Goal: Task Accomplishment & Management: Manage account settings

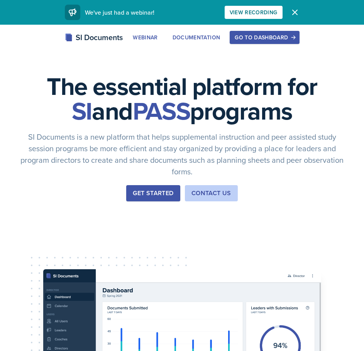
click at [271, 36] on div "Go to Dashboard" at bounding box center [264, 37] width 59 height 6
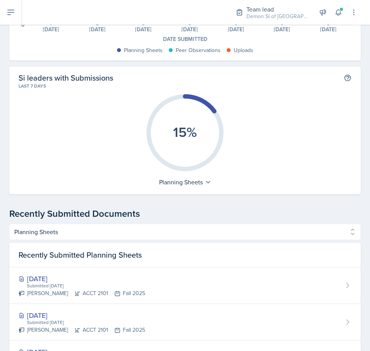
scroll to position [154, 0]
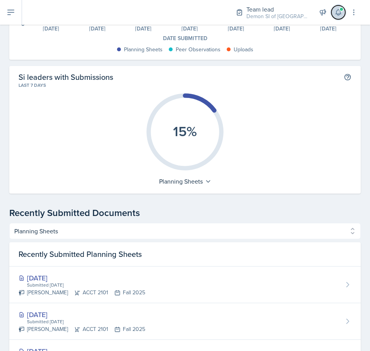
click at [335, 8] on icon at bounding box center [338, 12] width 8 height 8
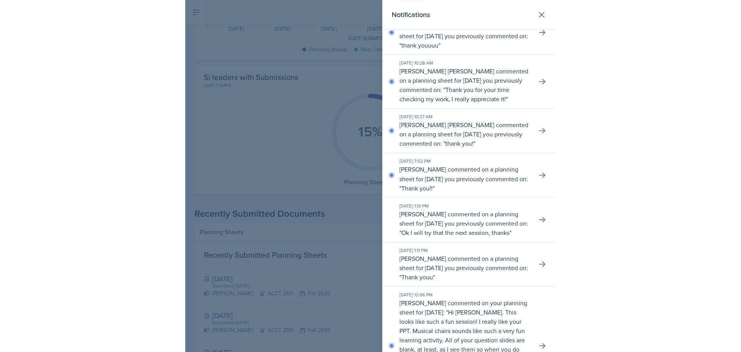
scroll to position [77, 0]
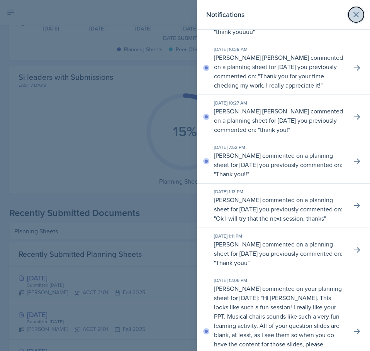
click at [354, 14] on icon at bounding box center [356, 14] width 5 height 5
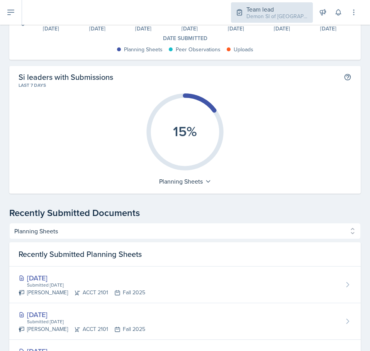
click at [268, 20] on div "Demon SI of [GEOGRAPHIC_DATA] / Fall 2025" at bounding box center [277, 16] width 62 height 8
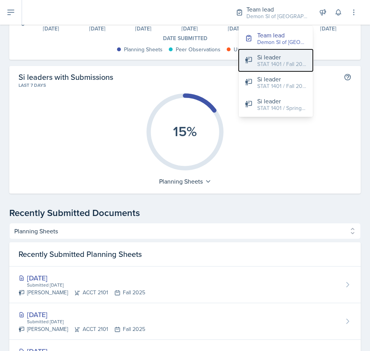
click at [272, 62] on div "STAT 1401 / Fall 2025" at bounding box center [281, 64] width 49 height 8
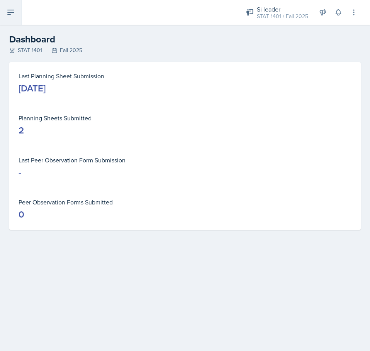
click at [17, 5] on button at bounding box center [11, 12] width 22 height 25
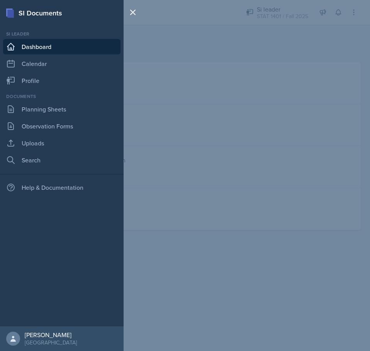
click at [276, 31] on div "SI Documents Si leader Dashboard Calendar Profile Documents Planning Sheets Obs…" at bounding box center [185, 175] width 370 height 351
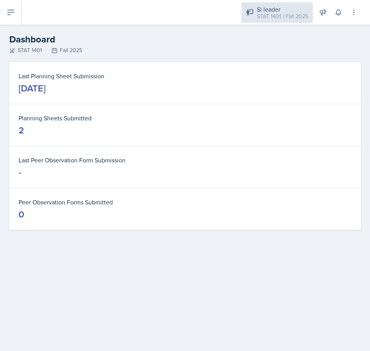
click at [277, 18] on div "STAT 1401 / Fall 2025" at bounding box center [282, 16] width 51 height 8
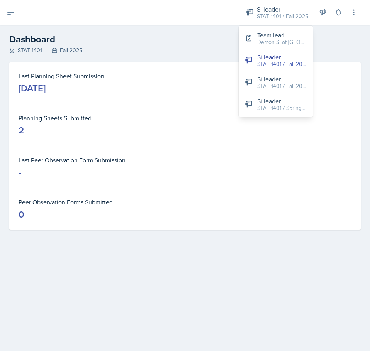
drag, startPoint x: 25, startPoint y: 122, endPoint x: 25, endPoint y: 114, distance: 7.8
click at [25, 122] on dt "Planning Sheets Submitted" at bounding box center [185, 118] width 333 height 9
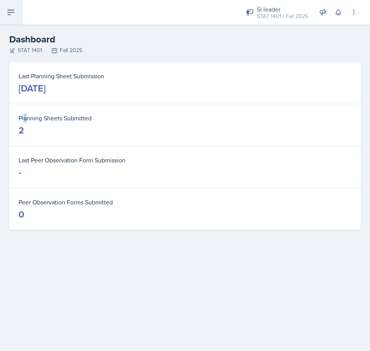
click at [10, 12] on icon at bounding box center [11, 12] width 6 height 5
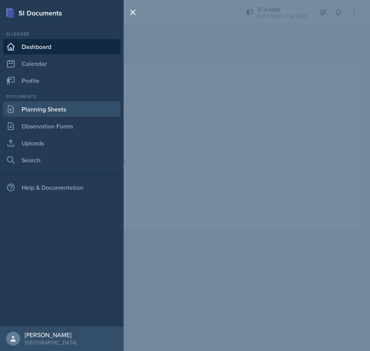
click at [43, 114] on link "Planning Sheets" at bounding box center [61, 109] width 117 height 15
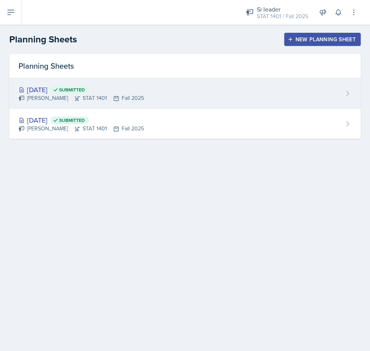
click at [133, 93] on div "[DATE] Submitted" at bounding box center [81, 90] width 125 height 10
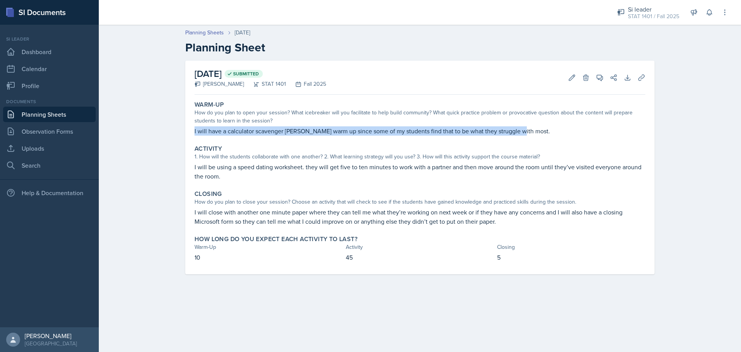
drag, startPoint x: 506, startPoint y: 133, endPoint x: 190, endPoint y: 134, distance: 316.6
click at [190, 134] on div "[DATE] Submitted [PERSON_NAME] STAT 1401 Fall 2025 Edit Delete View Comments Co…" at bounding box center [420, 168] width 470 height 214
click at [70, 128] on link "Observation Forms" at bounding box center [49, 131] width 93 height 15
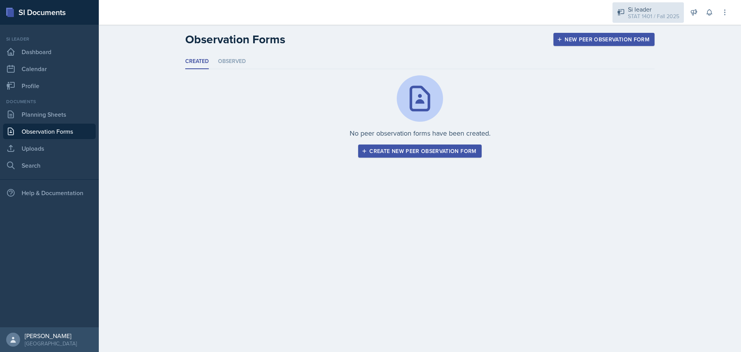
click at [370, 14] on div "Si leader STAT 1401 / Fall 2025" at bounding box center [648, 12] width 71 height 20
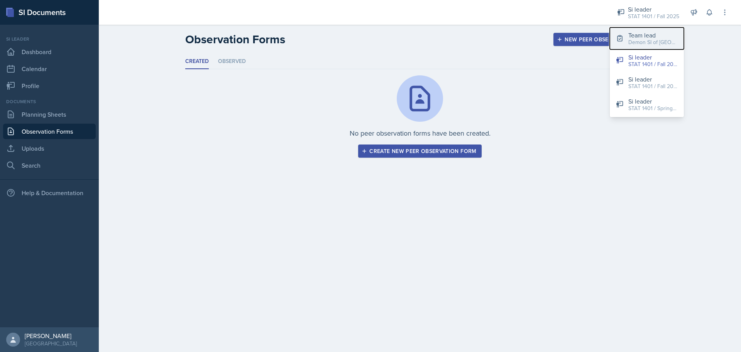
click at [370, 47] on button "Team lead Demon SI of [GEOGRAPHIC_DATA] / Fall 2025" at bounding box center [647, 38] width 74 height 22
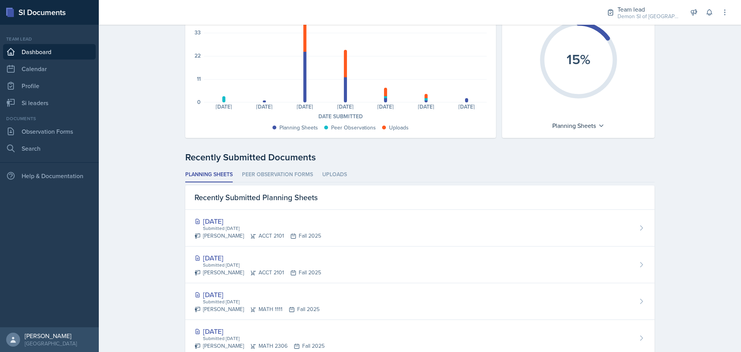
scroll to position [77, 0]
click at [39, 105] on link "Si leaders" at bounding box center [49, 102] width 93 height 15
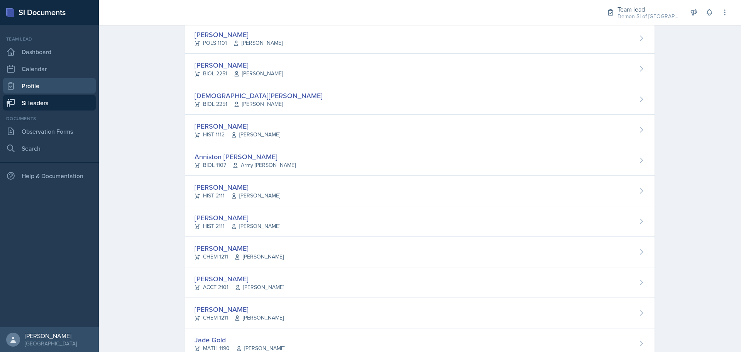
click at [43, 90] on link "Profile" at bounding box center [49, 85] width 93 height 15
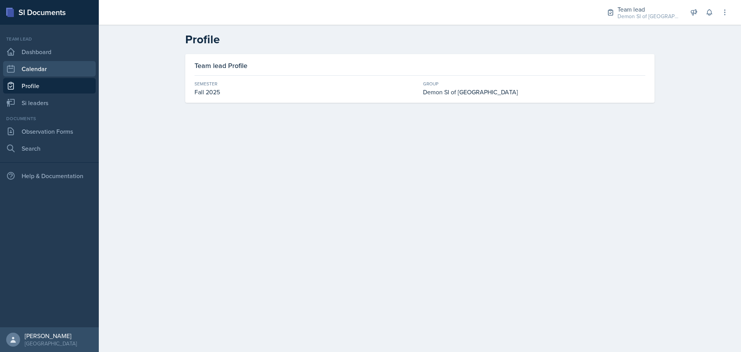
click at [43, 61] on link "Calendar" at bounding box center [49, 68] width 93 height 15
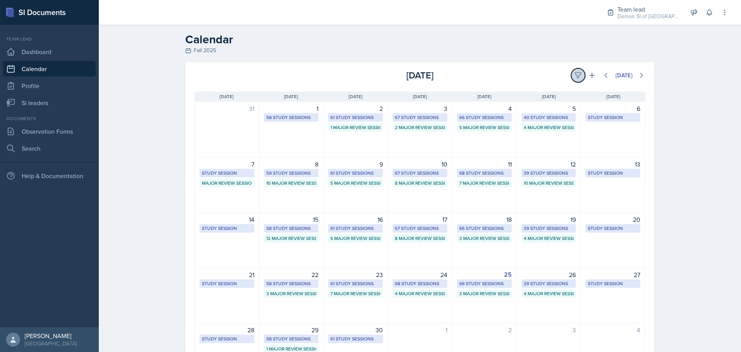
click at [370, 75] on icon at bounding box center [579, 75] width 8 height 8
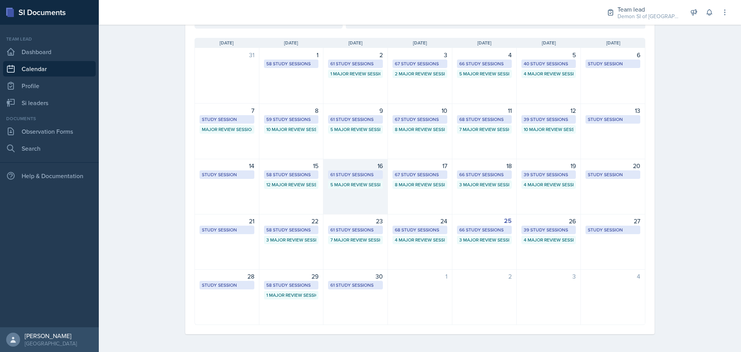
scroll to position [112, 0]
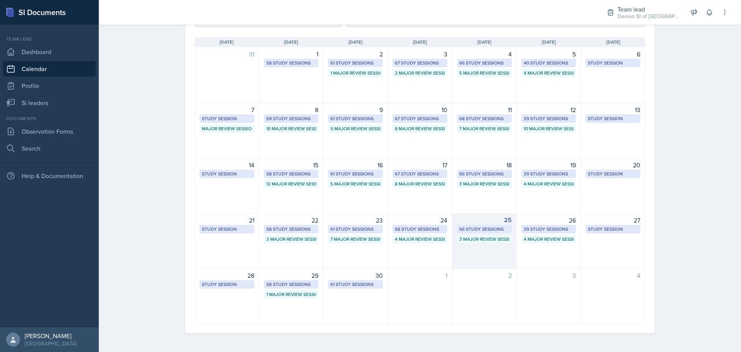
click at [370, 228] on div "66 Study Sessions" at bounding box center [484, 228] width 50 height 7
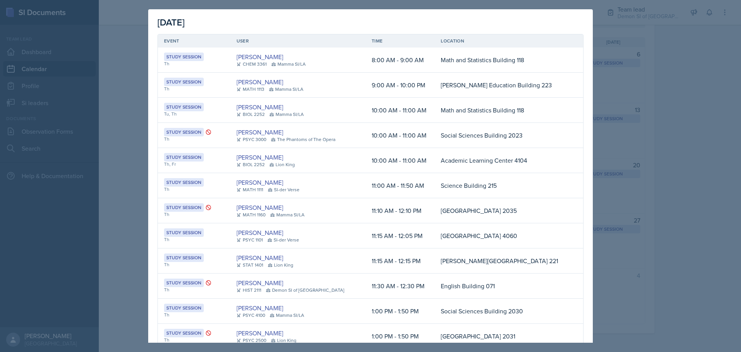
click at [370, 61] on div at bounding box center [370, 176] width 741 height 352
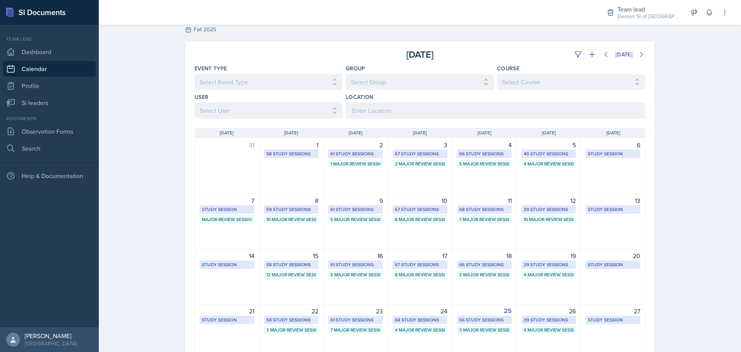
scroll to position [0, 0]
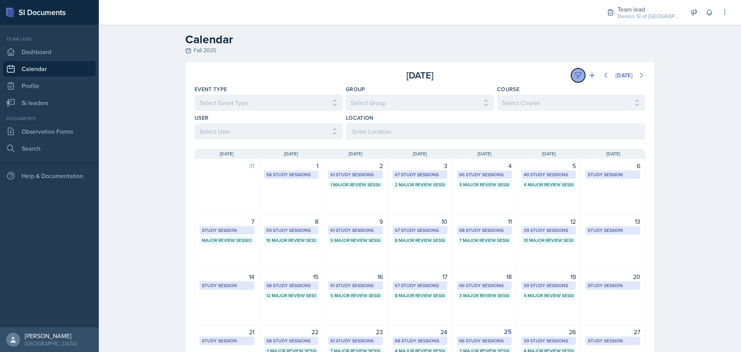
click at [370, 79] on button at bounding box center [578, 75] width 14 height 14
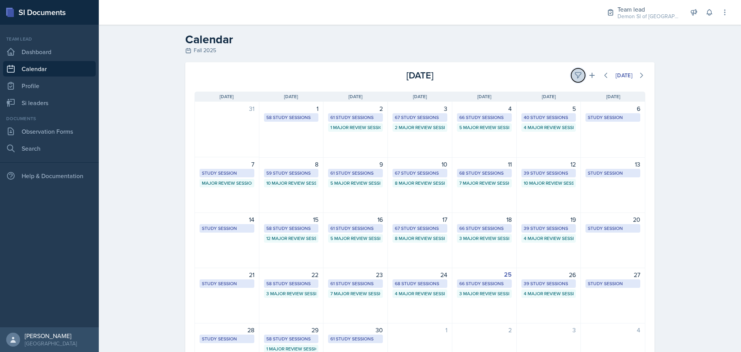
click at [370, 77] on button at bounding box center [578, 75] width 14 height 14
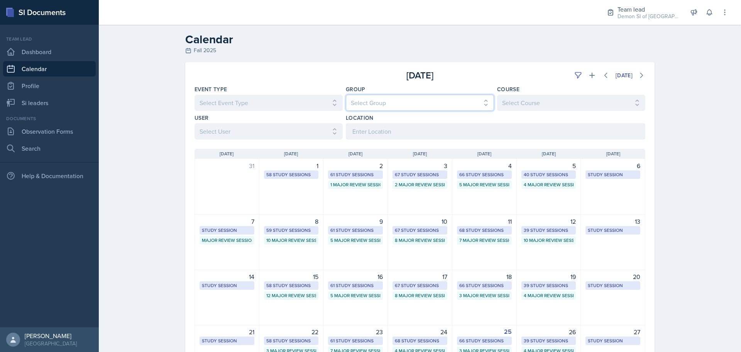
click at [370, 108] on select "Select Group All Demon SI of [GEOGRAPHIC_DATA] Les Mariettables Lion King Mamma…" at bounding box center [420, 103] width 148 height 16
select select "e892a4c8-123a-40ec-8aa5-ee50854cd130"
click at [346, 95] on select "Select Group All Demon SI of [GEOGRAPHIC_DATA] Les Mariettables Lion King Mamma…" at bounding box center [420, 103] width 148 height 16
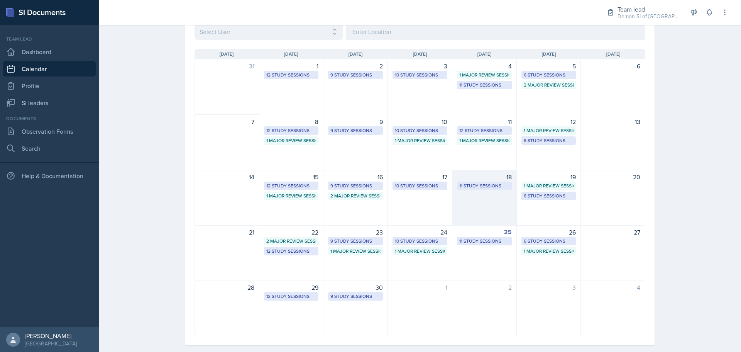
scroll to position [112, 0]
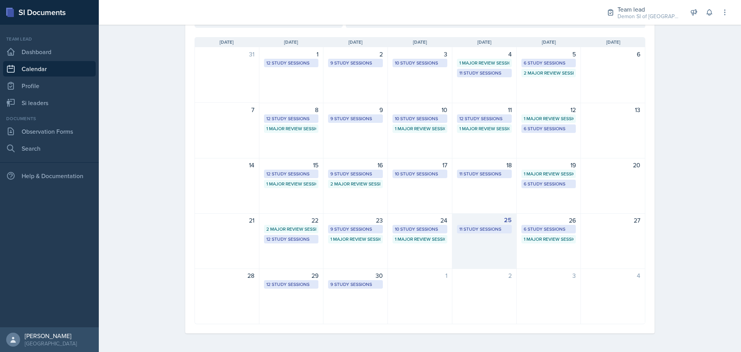
click at [370, 233] on div "25 11 Study Sessions" at bounding box center [485, 241] width 64 height 56
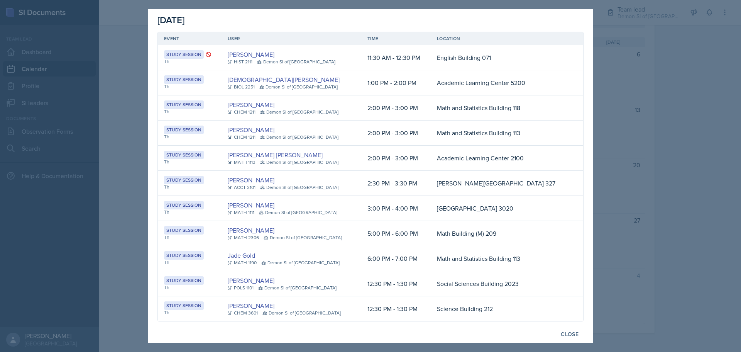
scroll to position [0, 0]
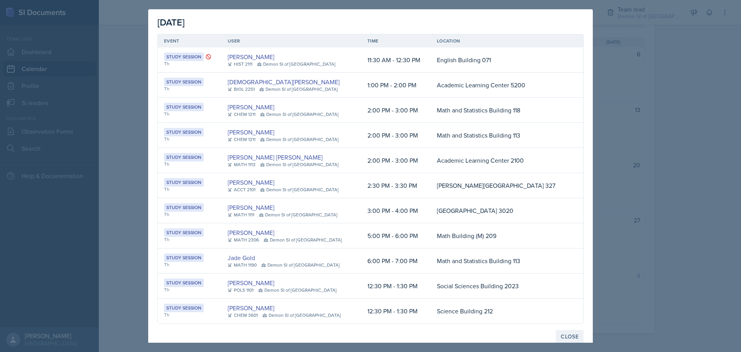
click at [370, 332] on button "Close" at bounding box center [570, 336] width 28 height 13
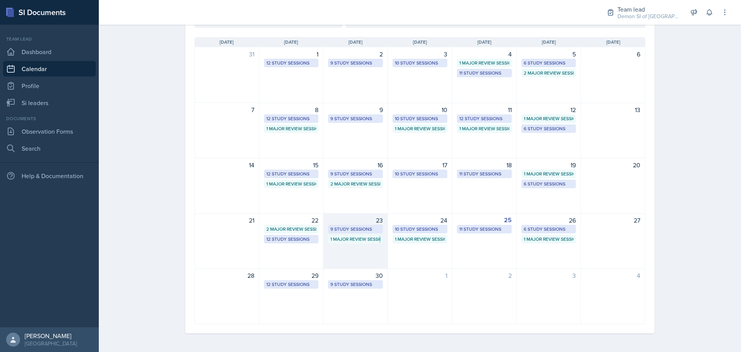
click at [348, 241] on div "1 Major Review Session" at bounding box center [356, 239] width 50 height 7
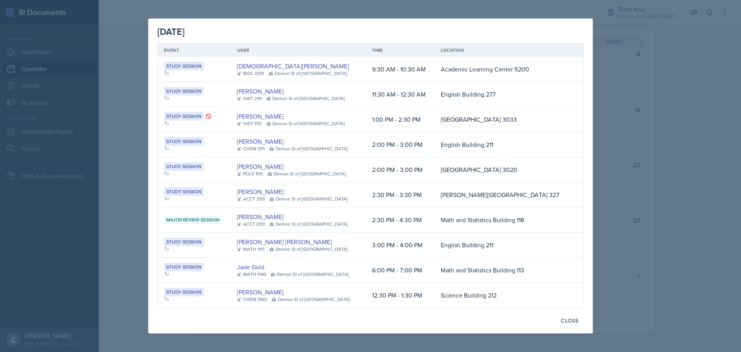
click at [370, 43] on div at bounding box center [370, 176] width 741 height 352
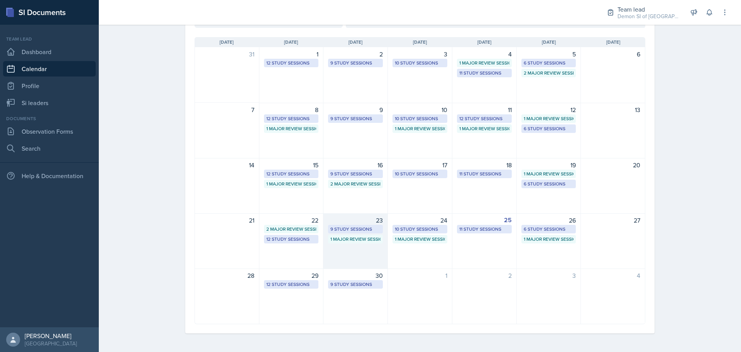
click at [338, 242] on div "1 Major Review Session" at bounding box center [356, 239] width 50 height 7
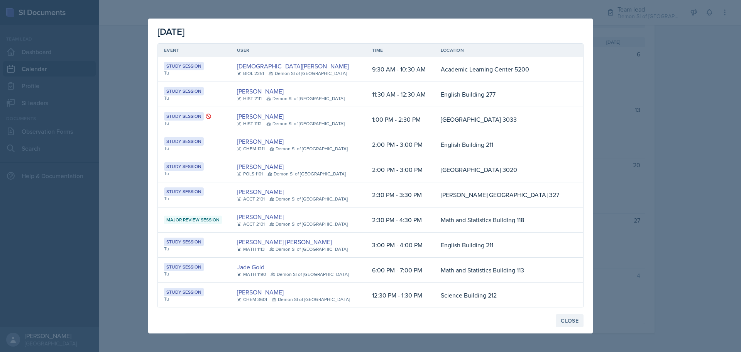
click at [370, 323] on div "Close" at bounding box center [570, 320] width 18 height 6
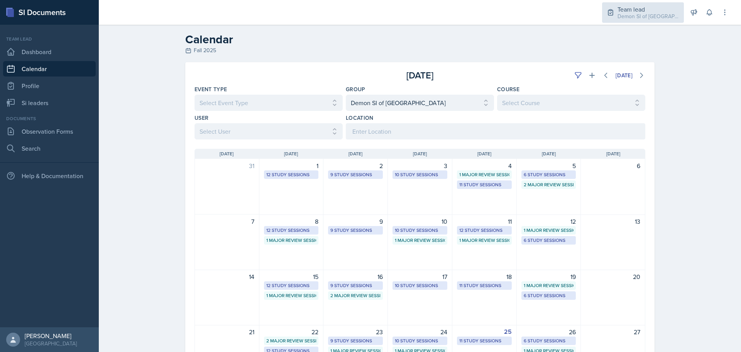
click at [370, 18] on div "Demon SI of [GEOGRAPHIC_DATA] / Fall 2025" at bounding box center [649, 16] width 62 height 8
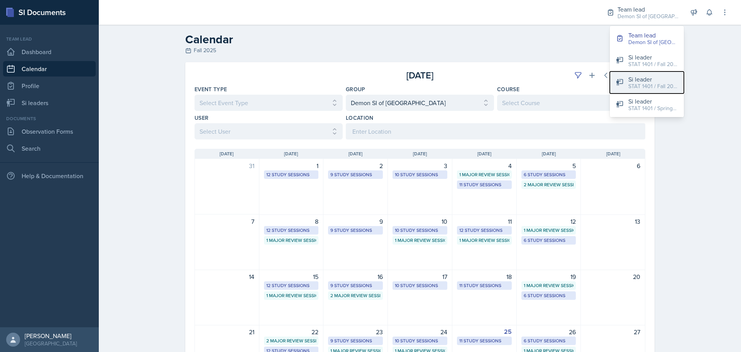
click at [370, 80] on div "Si leader" at bounding box center [653, 79] width 49 height 9
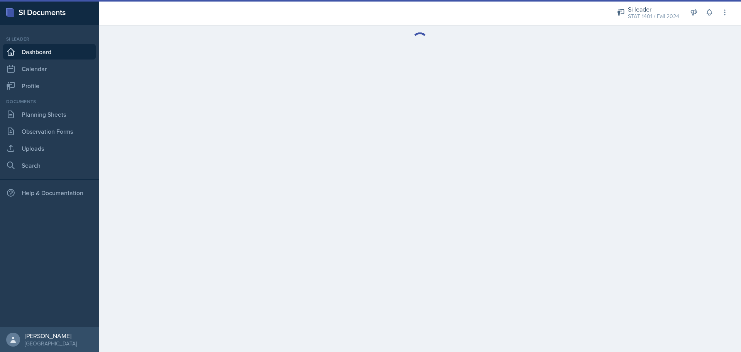
click at [370, 14] on div "STAT 1401 / Fall 2024" at bounding box center [653, 16] width 51 height 8
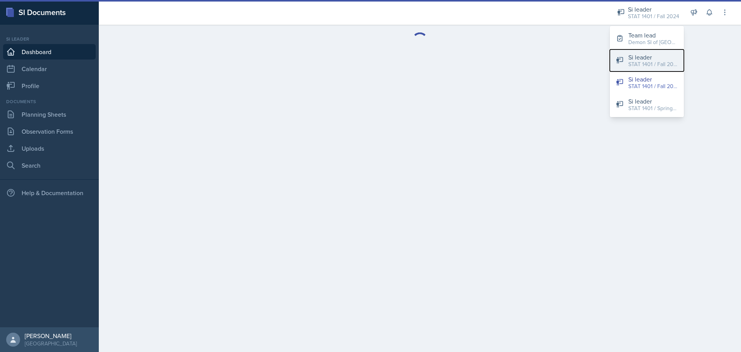
click at [370, 66] on div "STAT 1401 / Fall 2025" at bounding box center [653, 64] width 49 height 8
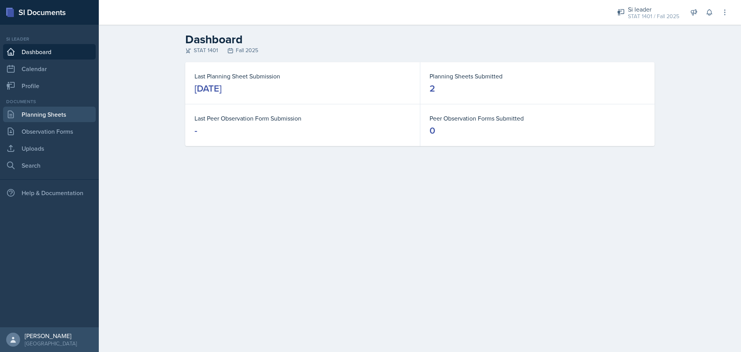
click at [67, 117] on link "Planning Sheets" at bounding box center [49, 114] width 93 height 15
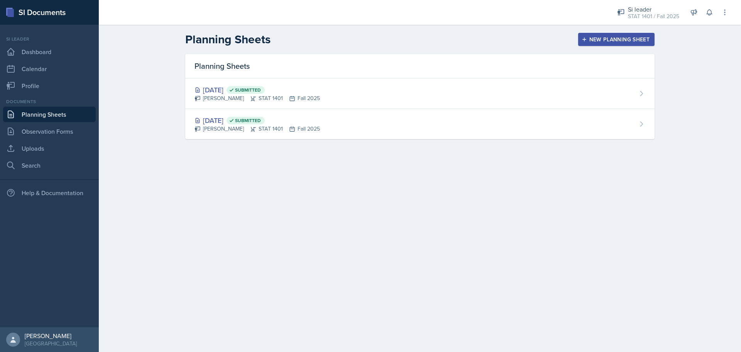
click at [370, 38] on div "New Planning Sheet" at bounding box center [616, 39] width 66 height 6
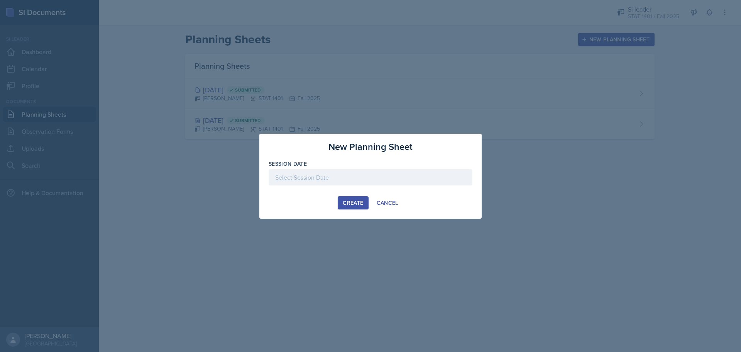
click at [333, 95] on div at bounding box center [370, 176] width 741 height 352
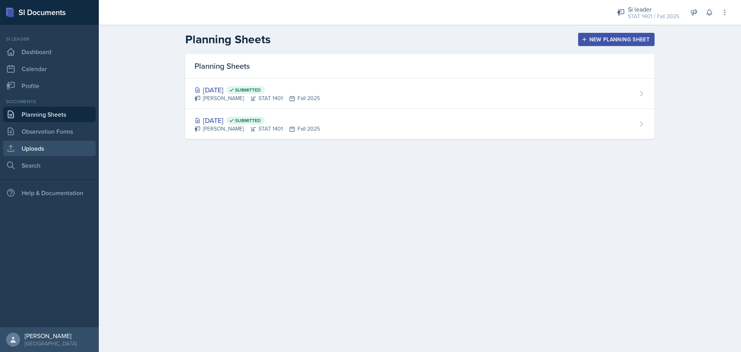
click at [35, 145] on link "Uploads" at bounding box center [49, 148] width 93 height 15
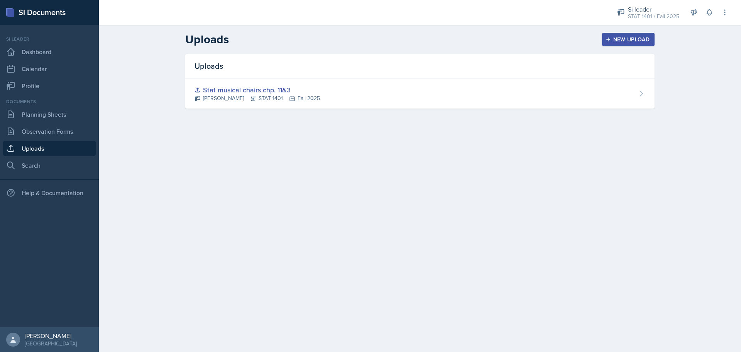
click at [370, 41] on div "New Upload" at bounding box center [628, 39] width 43 height 6
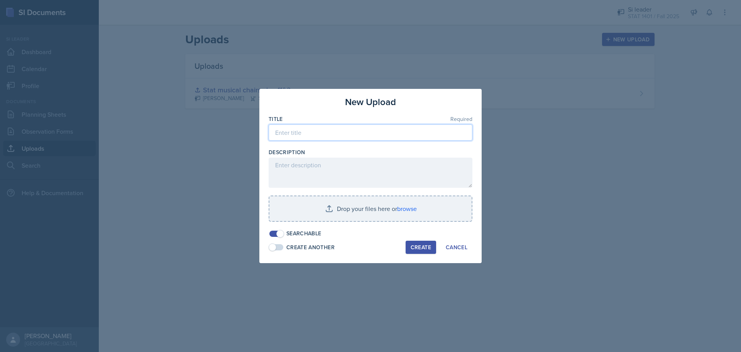
click at [360, 132] on input at bounding box center [371, 132] width 204 height 16
type input "Stat speed dating 4-6"
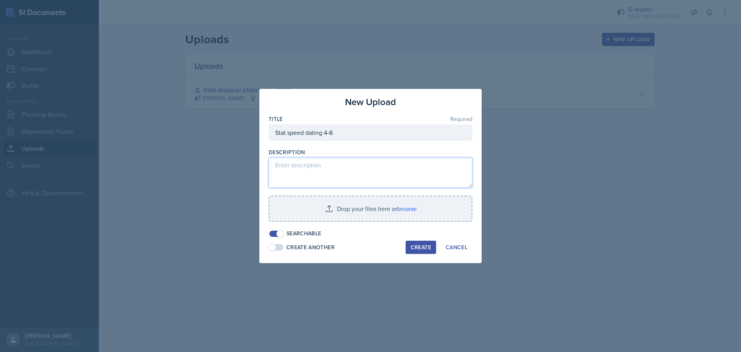
click at [370, 177] on textarea at bounding box center [371, 173] width 204 height 30
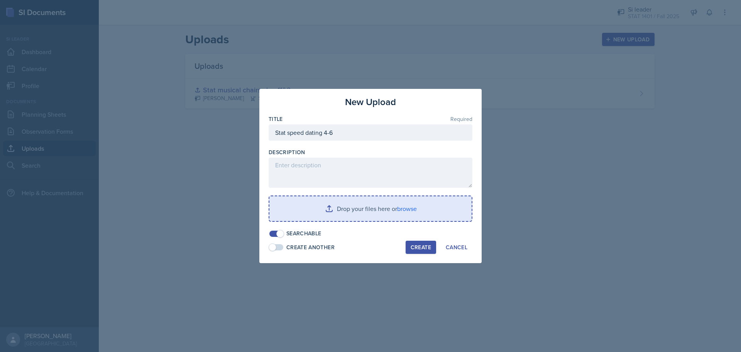
click at [368, 207] on input "file" at bounding box center [371, 208] width 202 height 25
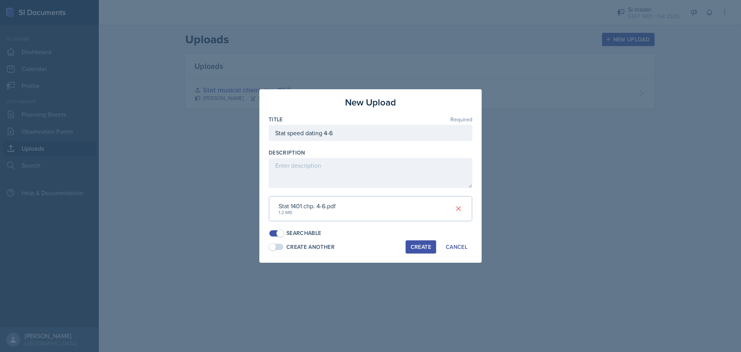
click at [370, 244] on div "Create" at bounding box center [421, 247] width 20 height 6
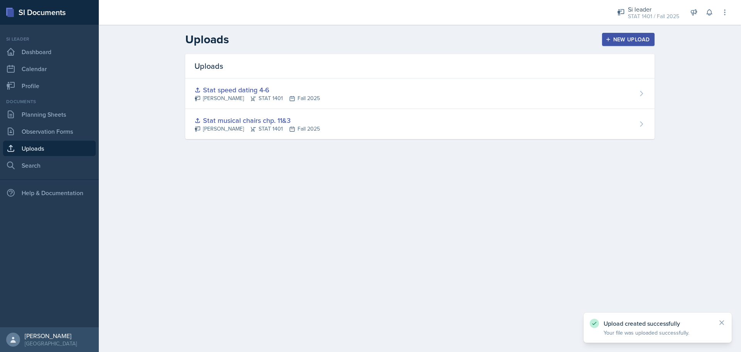
click at [370, 39] on button "New Upload" at bounding box center [628, 39] width 53 height 13
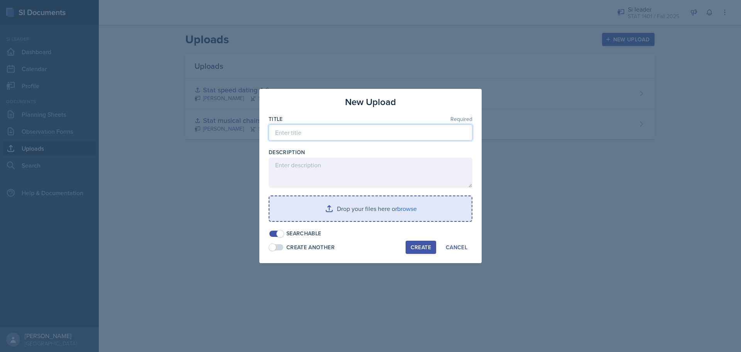
click at [331, 130] on input at bounding box center [371, 132] width 204 height 16
type input "speed dating ws 4-6"
click at [370, 215] on input "file" at bounding box center [371, 208] width 202 height 25
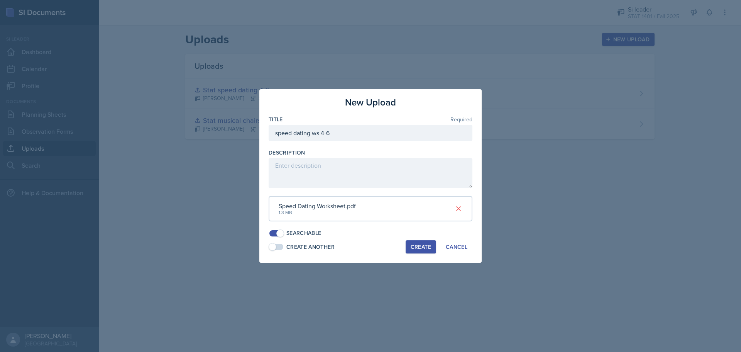
click at [370, 248] on div "Create" at bounding box center [421, 247] width 20 height 6
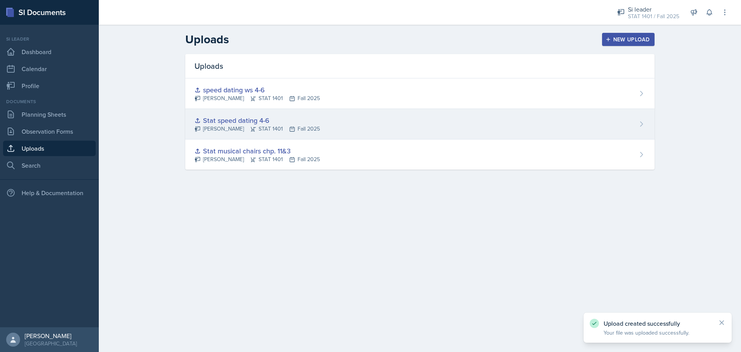
click at [298, 131] on div "[PERSON_NAME] STAT 1401 Fall 2025" at bounding box center [257, 129] width 125 height 8
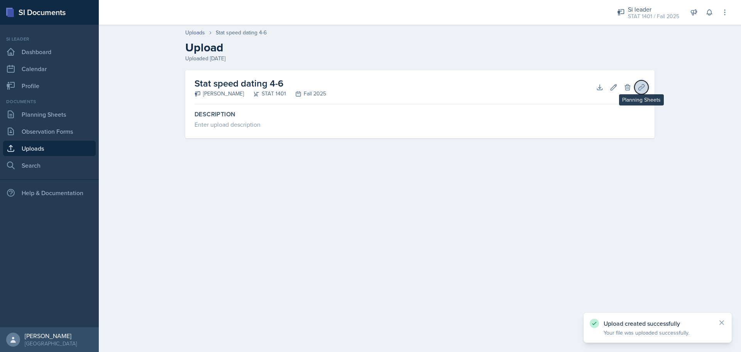
click at [370, 88] on icon at bounding box center [642, 87] width 8 height 8
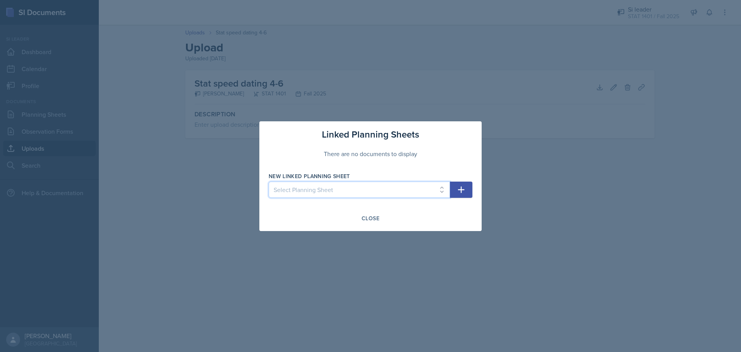
click at [370, 183] on select "Select Planning Sheet [DATE] [DATE]" at bounding box center [359, 189] width 181 height 16
select select "8b97a89b-f812-4d94-ab2b-383955c55af2"
click at [269, 181] on select "Select Planning Sheet [DATE] [DATE]" at bounding box center [359, 189] width 181 height 16
click at [370, 186] on button "button" at bounding box center [461, 189] width 22 height 16
select select
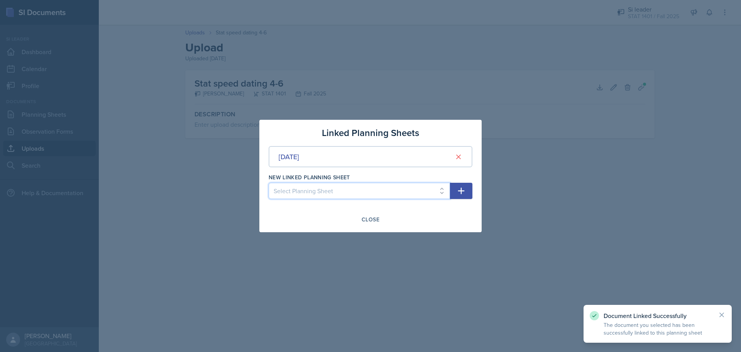
click at [370, 193] on select "Select Planning Sheet [DATE]" at bounding box center [359, 191] width 181 height 16
click at [370, 155] on div at bounding box center [370, 176] width 741 height 352
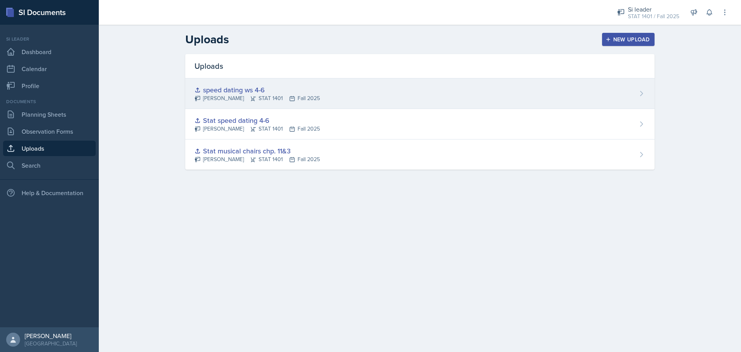
click at [370, 91] on div "speed dating ws 4-6 [PERSON_NAME] STAT 1401 Fall 2025" at bounding box center [420, 93] width 470 height 31
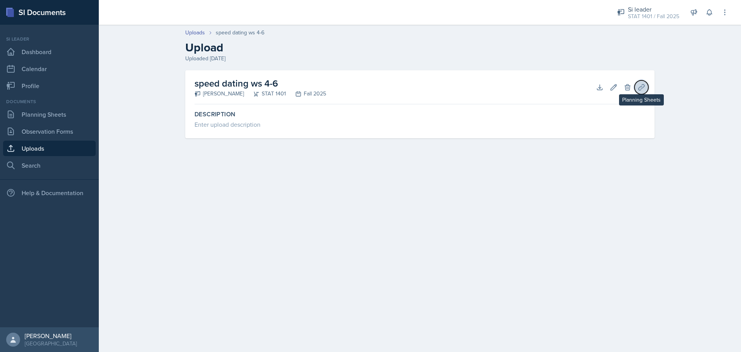
click at [370, 83] on icon at bounding box center [642, 87] width 8 height 8
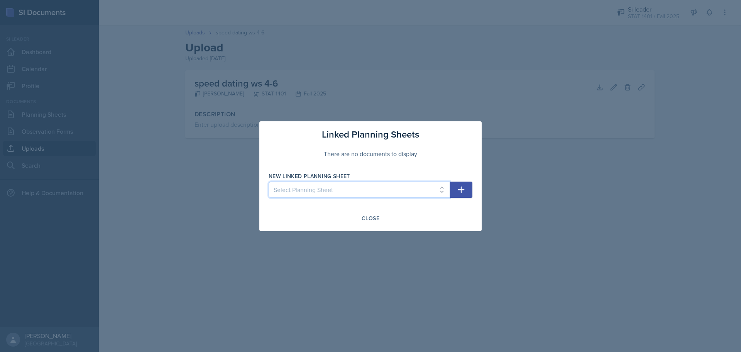
click at [370, 184] on select "Select Planning Sheet [DATE] [DATE]" at bounding box center [359, 189] width 181 height 16
select select "8b97a89b-f812-4d94-ab2b-383955c55af2"
click at [269, 181] on select "Select Planning Sheet [DATE] [DATE]" at bounding box center [359, 189] width 181 height 16
click at [370, 186] on button "button" at bounding box center [461, 189] width 22 height 16
select select
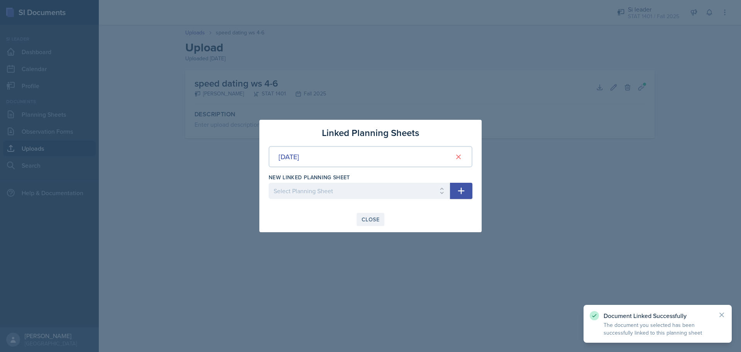
click at [370, 216] on div "Close" at bounding box center [371, 219] width 18 height 6
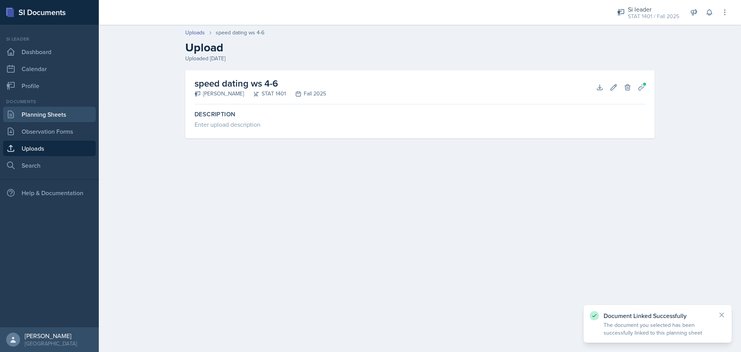
click at [33, 119] on link "Planning Sheets" at bounding box center [49, 114] width 93 height 15
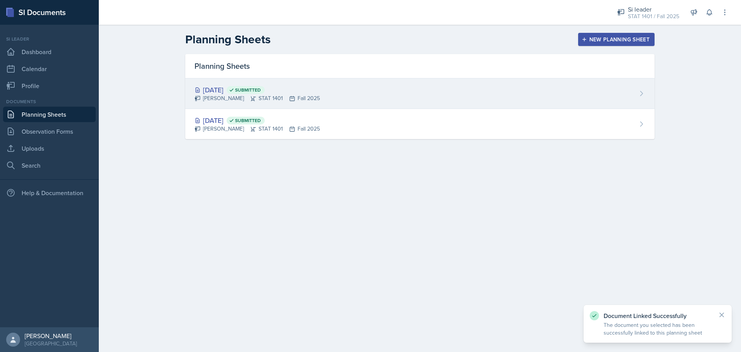
click at [316, 94] on div "[DATE] Submitted [PERSON_NAME] STAT 1401 Fall 2025" at bounding box center [420, 93] width 470 height 31
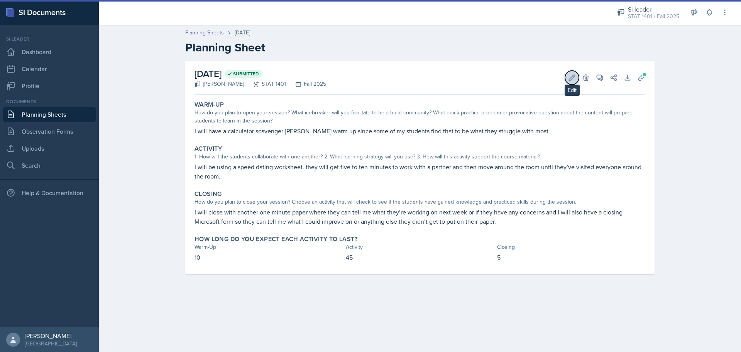
click at [370, 75] on icon at bounding box center [573, 78] width 6 height 6
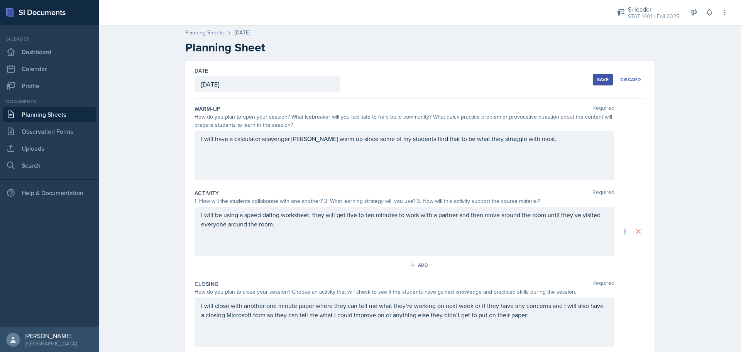
drag, startPoint x: 258, startPoint y: 87, endPoint x: 244, endPoint y: 86, distance: 13.5
click at [257, 87] on div "[DATE]" at bounding box center [267, 84] width 145 height 16
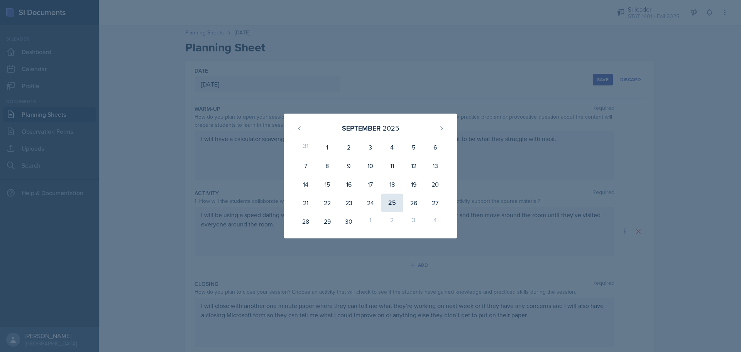
click at [370, 199] on div "25" at bounding box center [392, 202] width 22 height 19
type input "[DATE]"
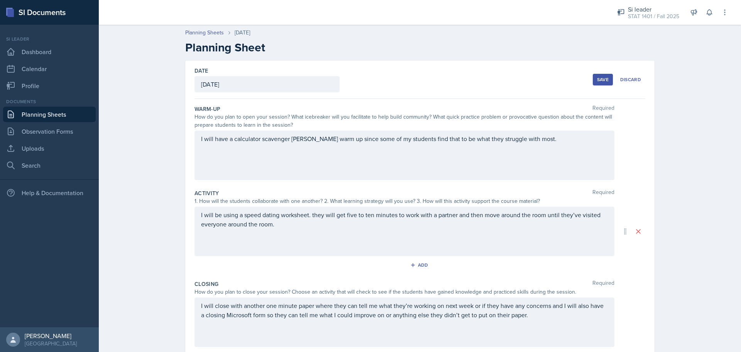
click at [370, 86] on div "Save Discard" at bounding box center [619, 80] width 53 height 18
click at [370, 81] on div "Save" at bounding box center [603, 79] width 12 height 6
